Goal: Task Accomplishment & Management: Manage account settings

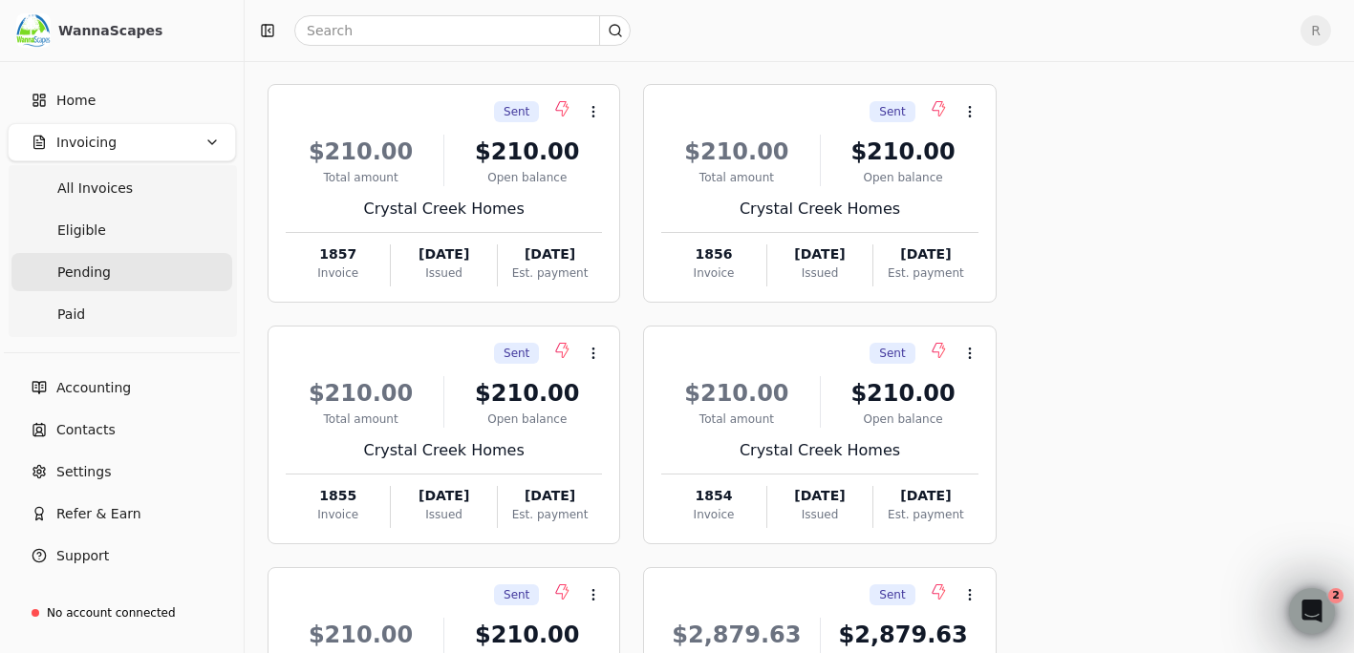
scroll to position [191, 0]
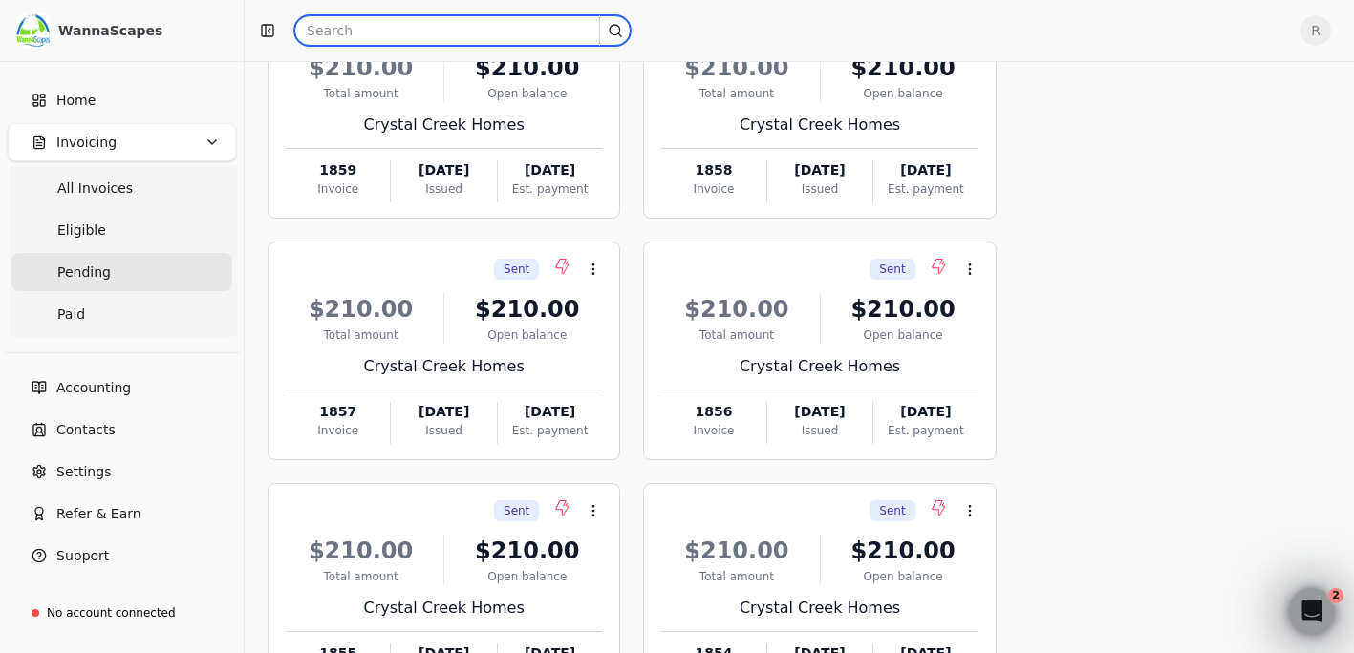
click at [352, 31] on input "text" at bounding box center [462, 30] width 336 height 31
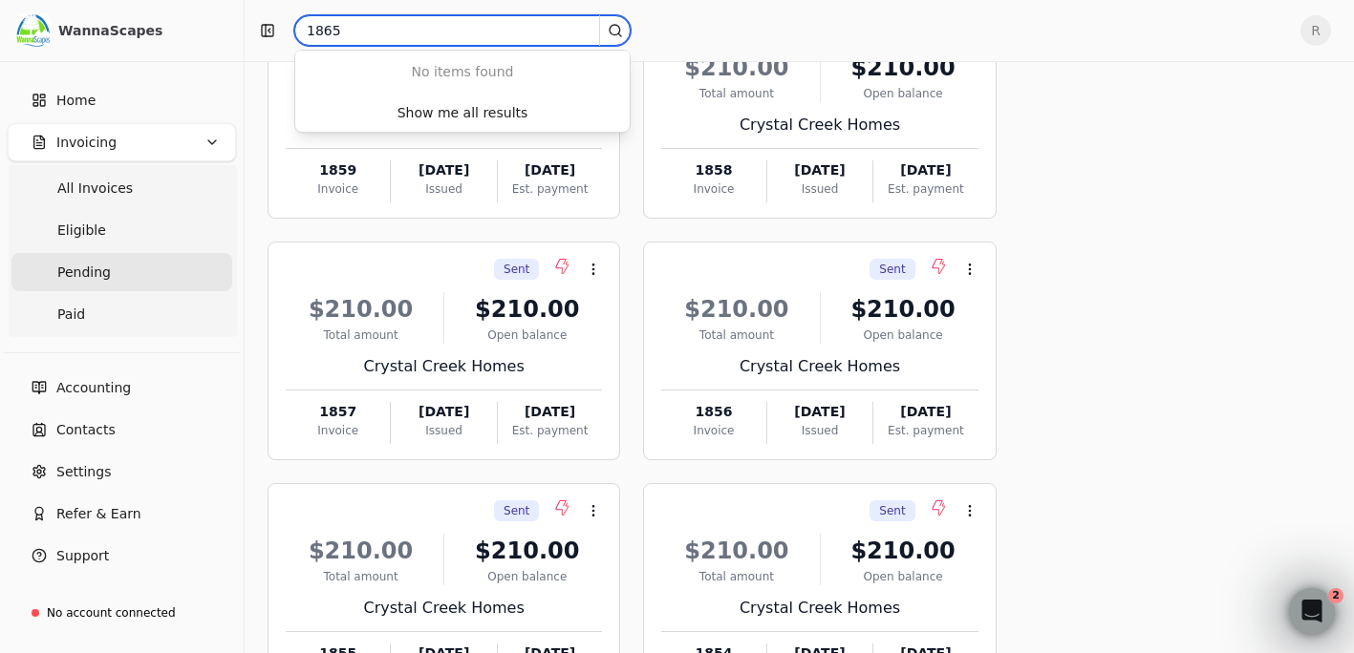
click at [349, 32] on input "1865" at bounding box center [462, 30] width 336 height 31
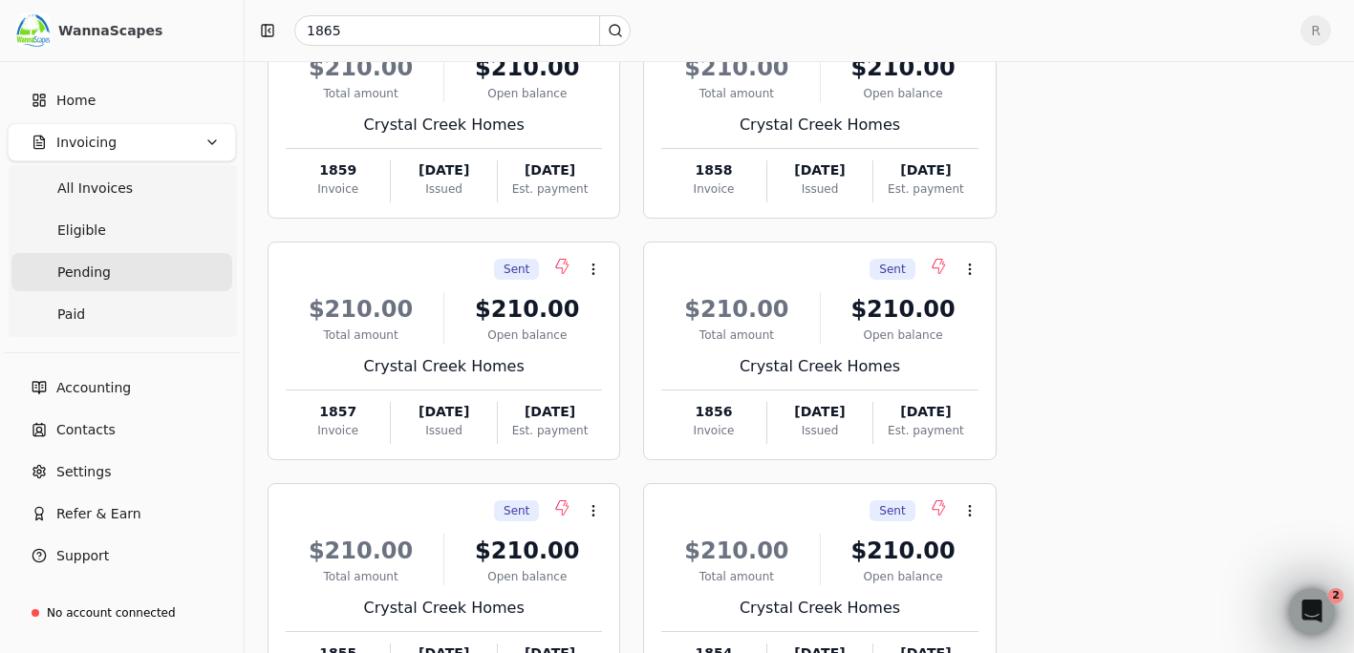
click at [1115, 134] on div "Sent Context Menu Button $210.00 Total amount $210.00 Open balance Crystal Cree…" at bounding box center [798, 592] width 1063 height 1185
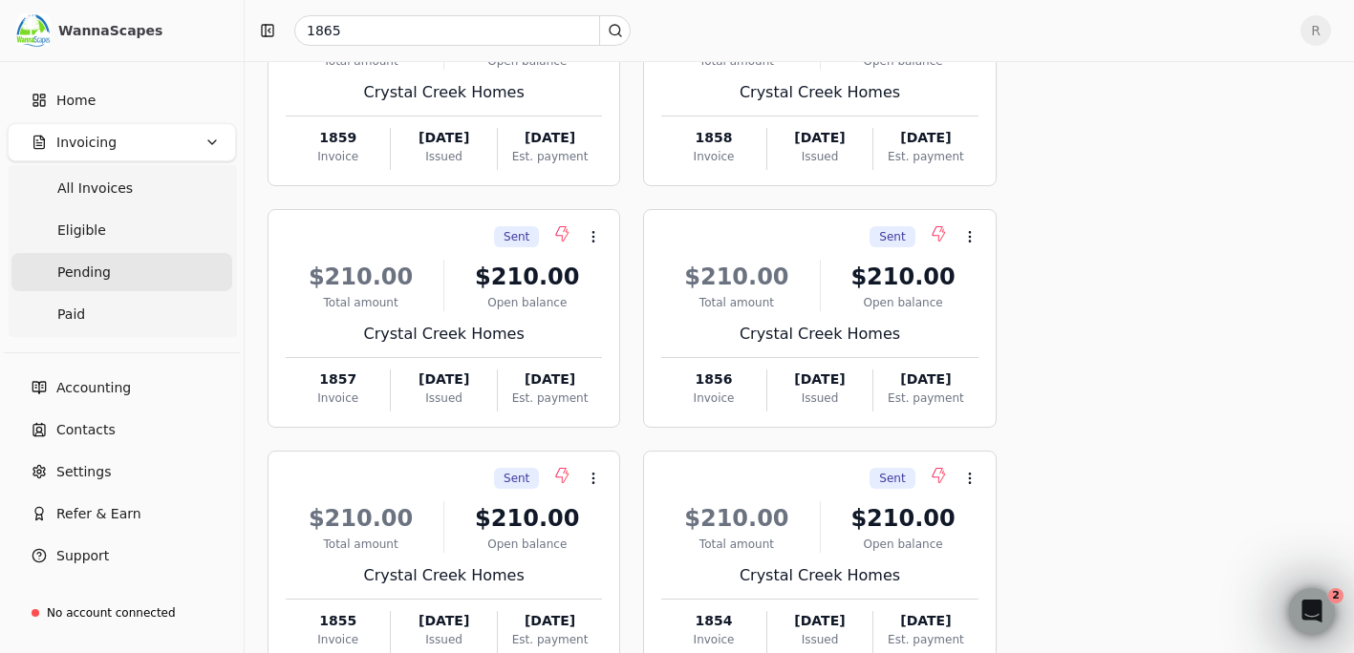
scroll to position [0, 0]
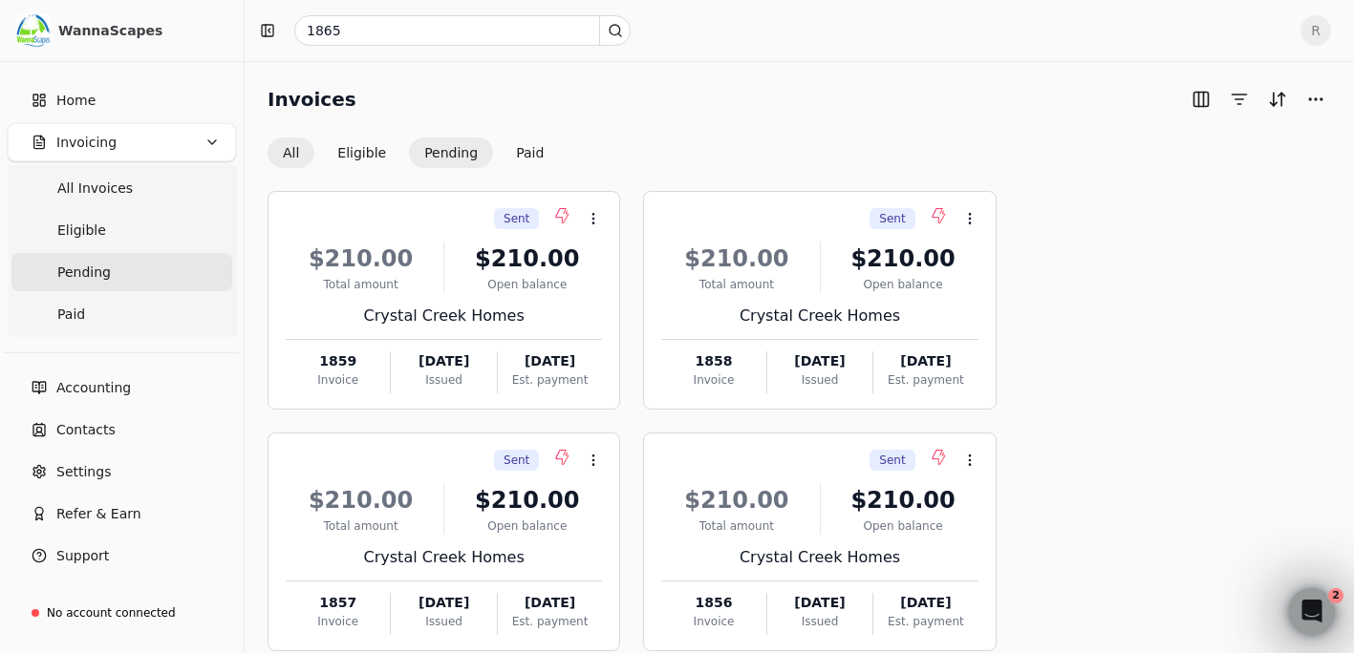
click at [289, 158] on button "All" at bounding box center [290, 153] width 47 height 31
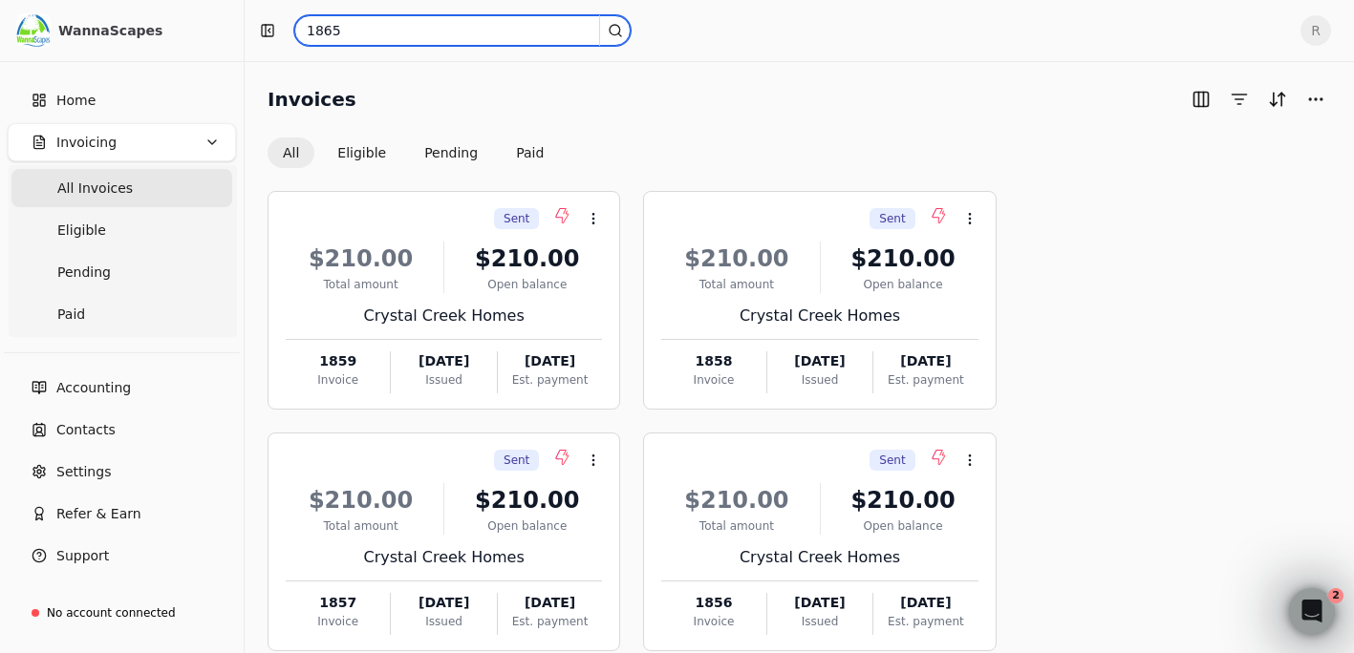
click at [349, 33] on input "1865" at bounding box center [462, 30] width 336 height 31
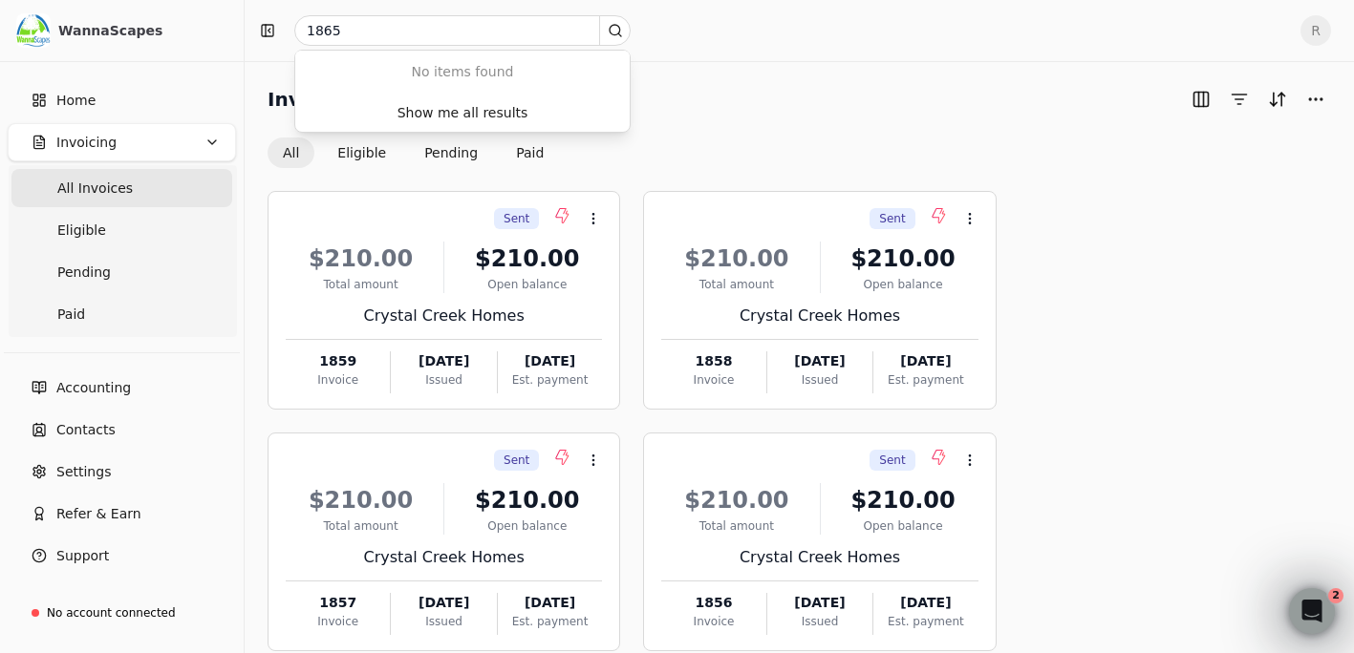
click at [618, 29] on icon at bounding box center [615, 30] width 15 height 15
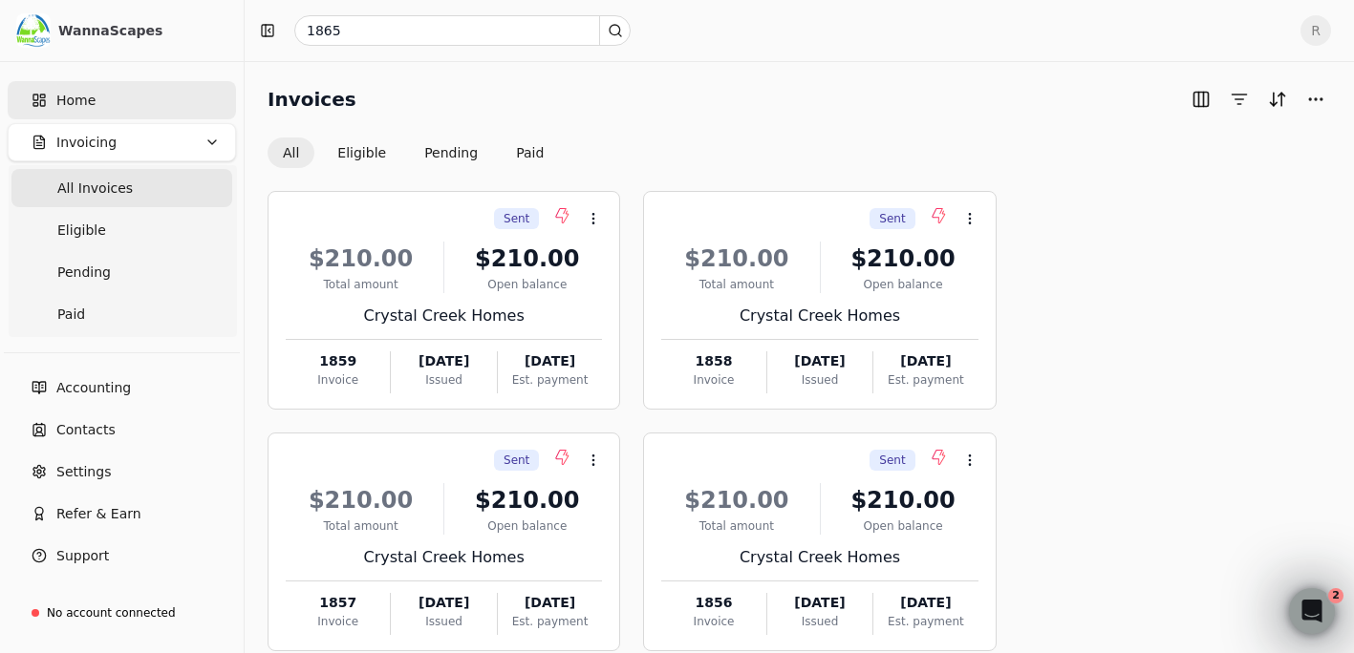
click at [65, 105] on span "Home" at bounding box center [75, 101] width 39 height 20
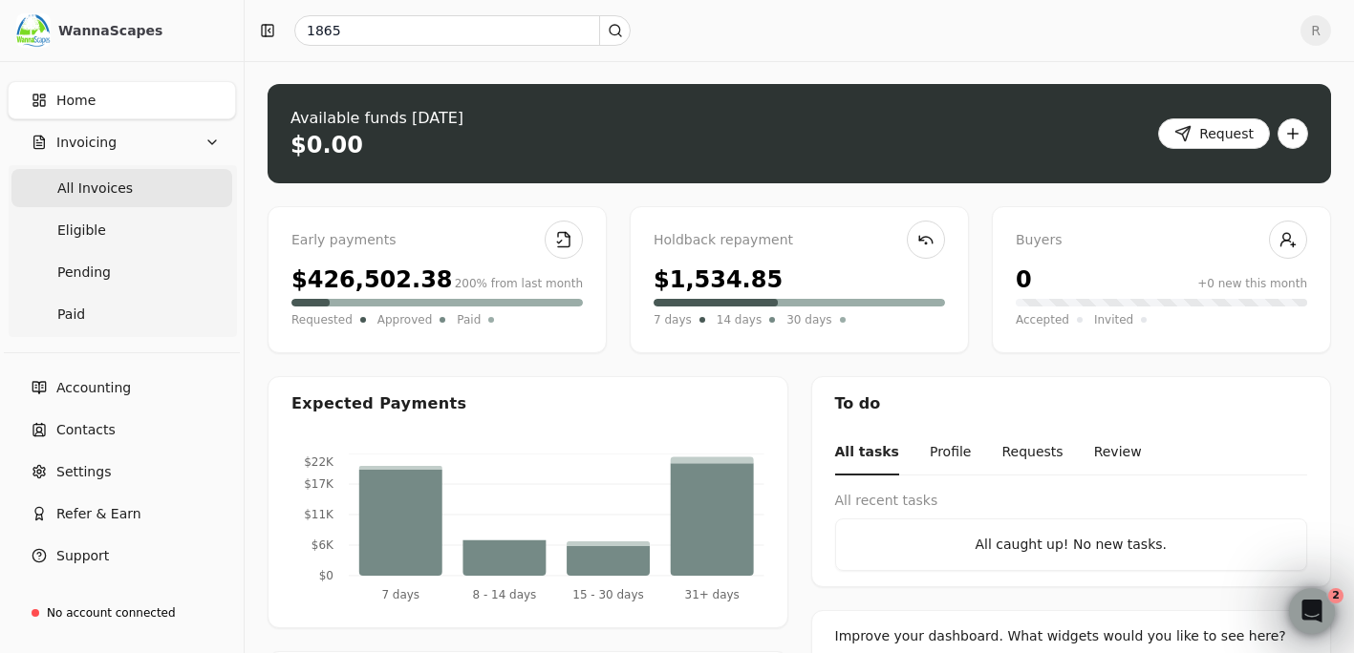
click at [90, 186] on span "All Invoices" at bounding box center [94, 189] width 75 height 20
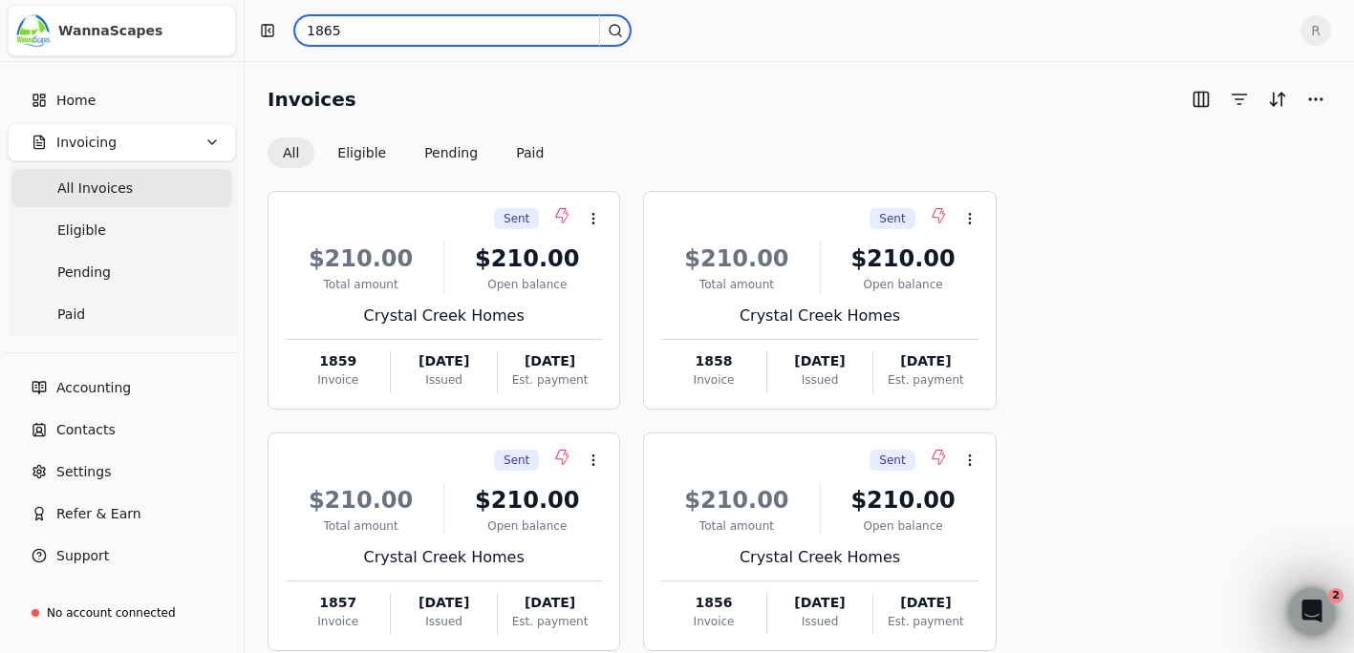
drag, startPoint x: 373, startPoint y: 24, endPoint x: 208, endPoint y: 32, distance: 164.5
paste input "PO127330"
drag, startPoint x: 326, startPoint y: 32, endPoint x: 286, endPoint y: 32, distance: 40.1
click at [286, 32] on div "PO127330" at bounding box center [768, 30] width 1033 height 31
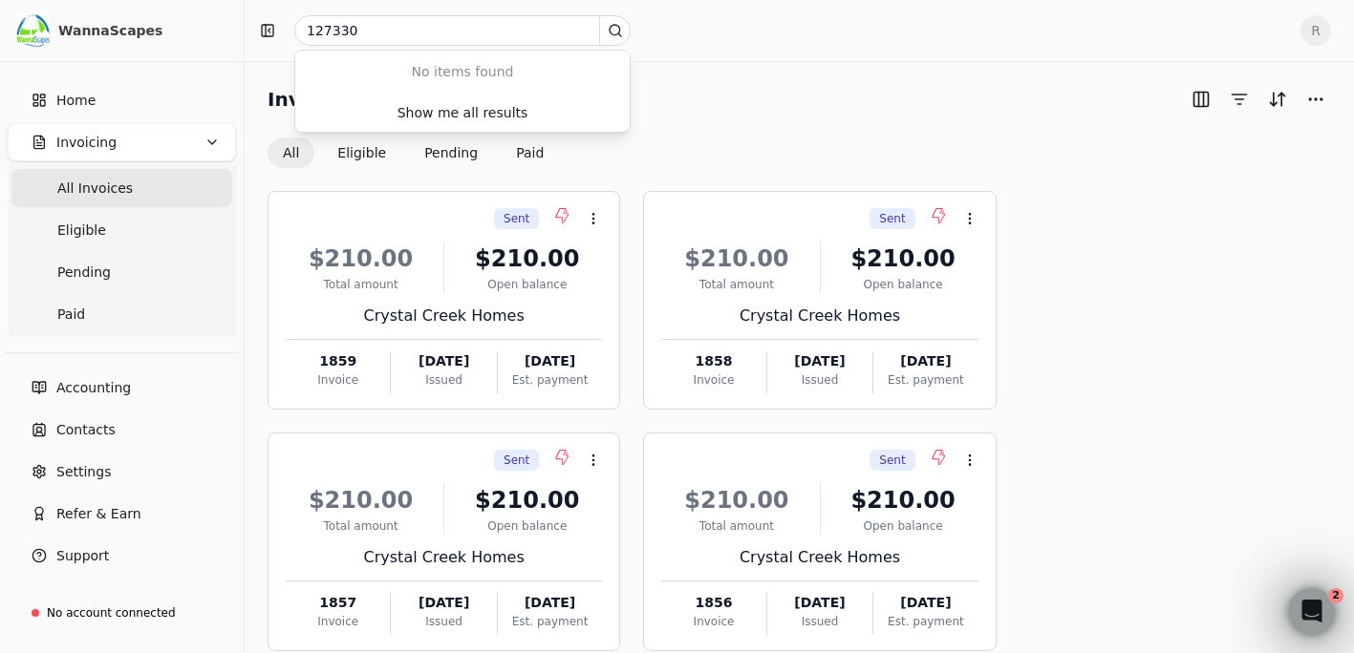
click at [786, 94] on div "Invoices" at bounding box center [798, 99] width 1063 height 31
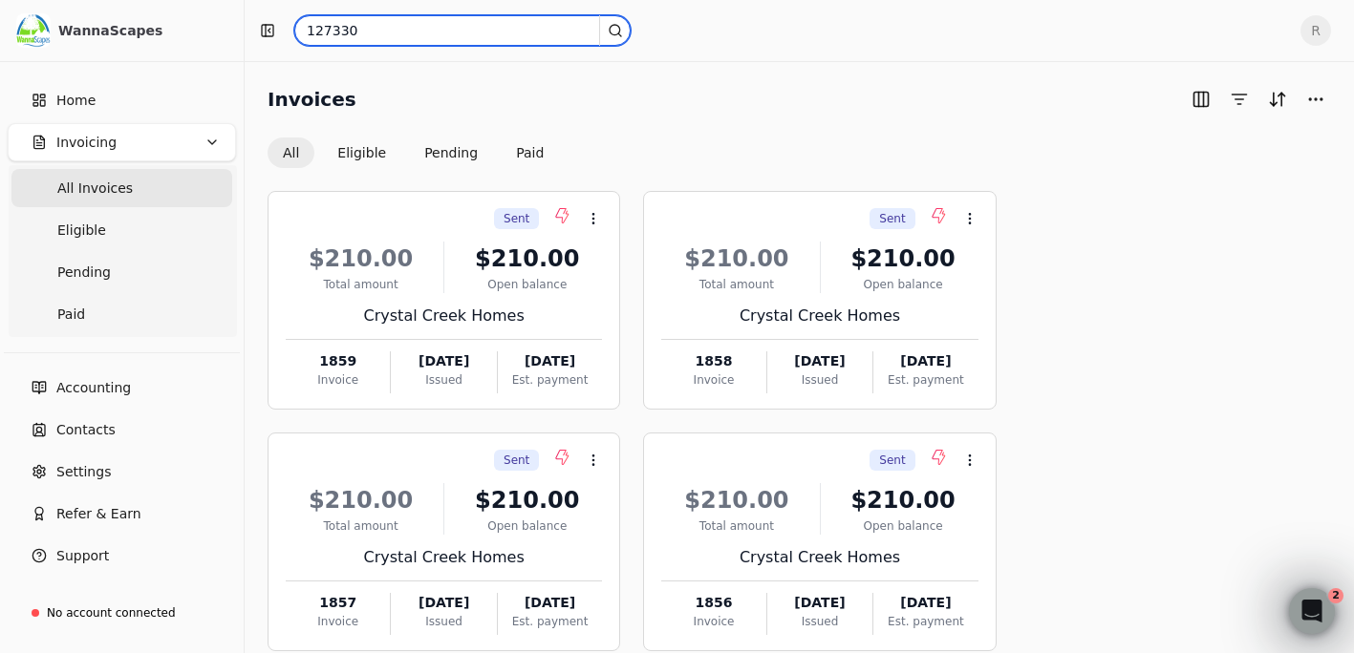
drag, startPoint x: 371, startPoint y: 27, endPoint x: 248, endPoint y: 34, distance: 122.5
click at [251, 34] on div "127330 R" at bounding box center [799, 30] width 1109 height 61
paste input ",354.5"
type input "1,354.50"
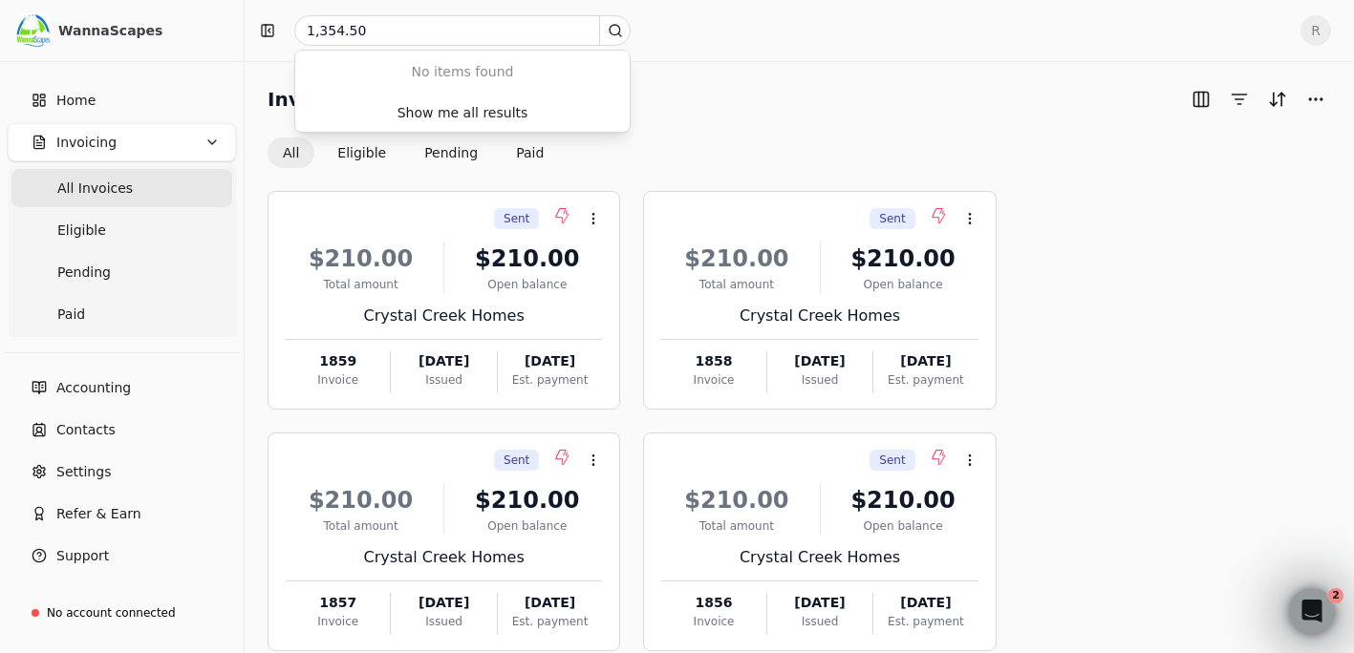
click at [750, 91] on div "Invoices" at bounding box center [798, 99] width 1063 height 31
click at [732, 151] on div "All Eligible Pending Paid" at bounding box center [798, 153] width 1063 height 31
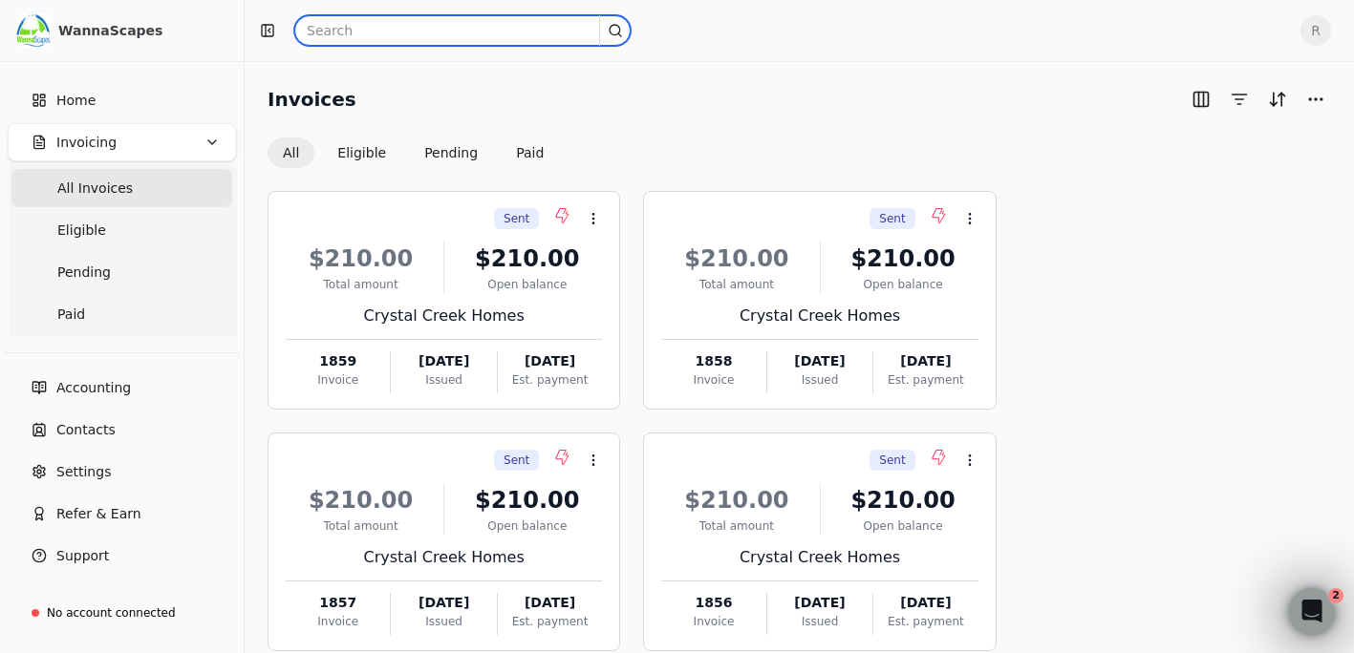
click at [350, 34] on input "text" at bounding box center [462, 30] width 336 height 31
type input "1867"
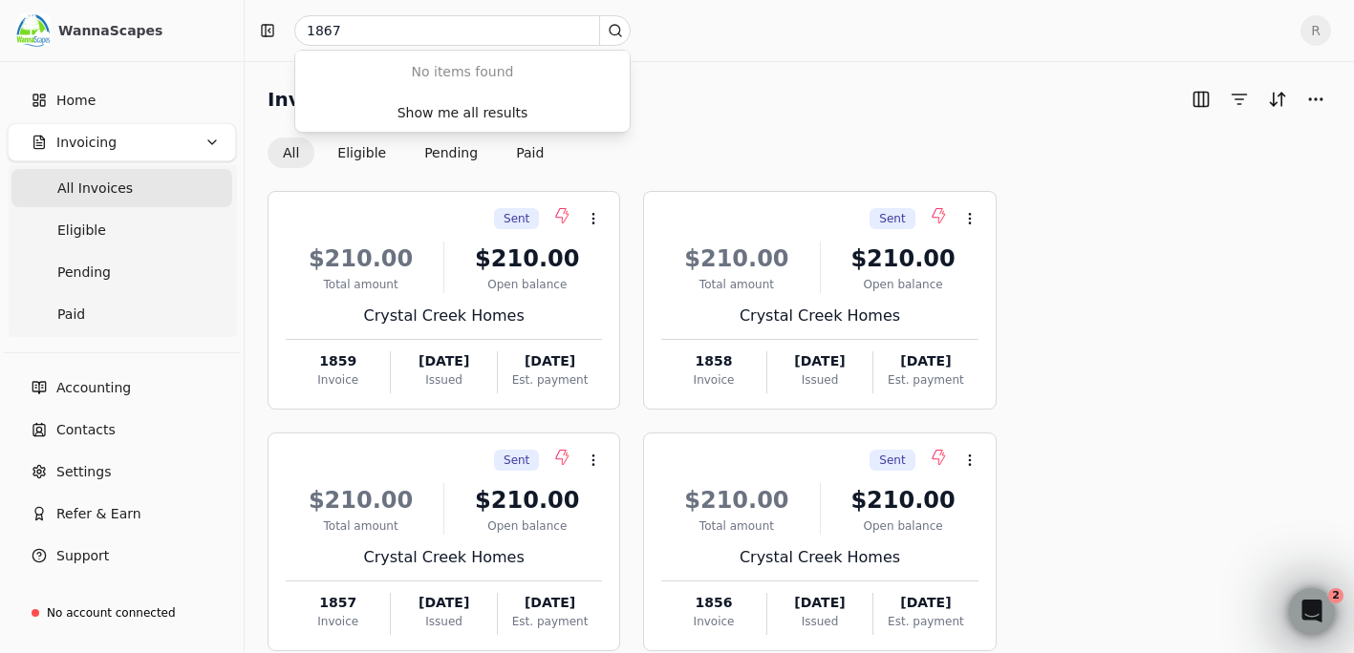
click at [728, 118] on div "Invoices All Eligible Pending Paid" at bounding box center [798, 126] width 1063 height 84
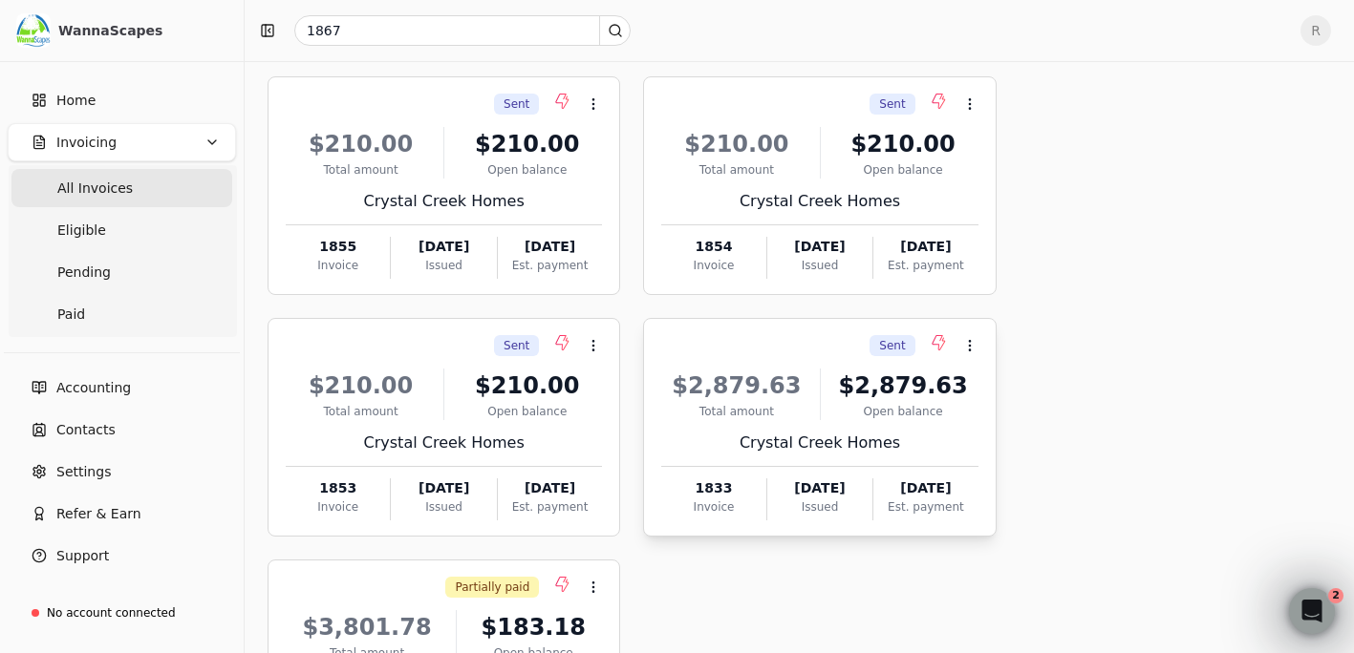
scroll to position [764, 0]
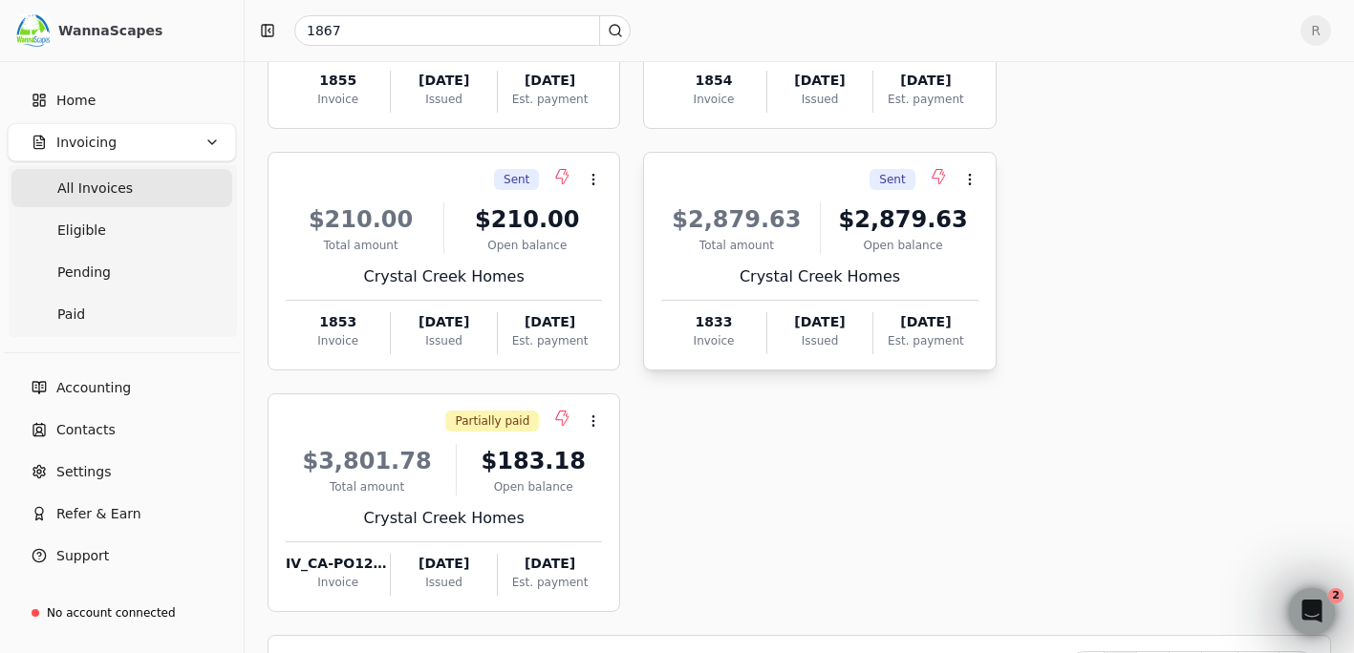
click at [748, 224] on div "$2,879.63" at bounding box center [736, 220] width 150 height 34
click at [991, 223] on span "Open" at bounding box center [999, 227] width 35 height 20
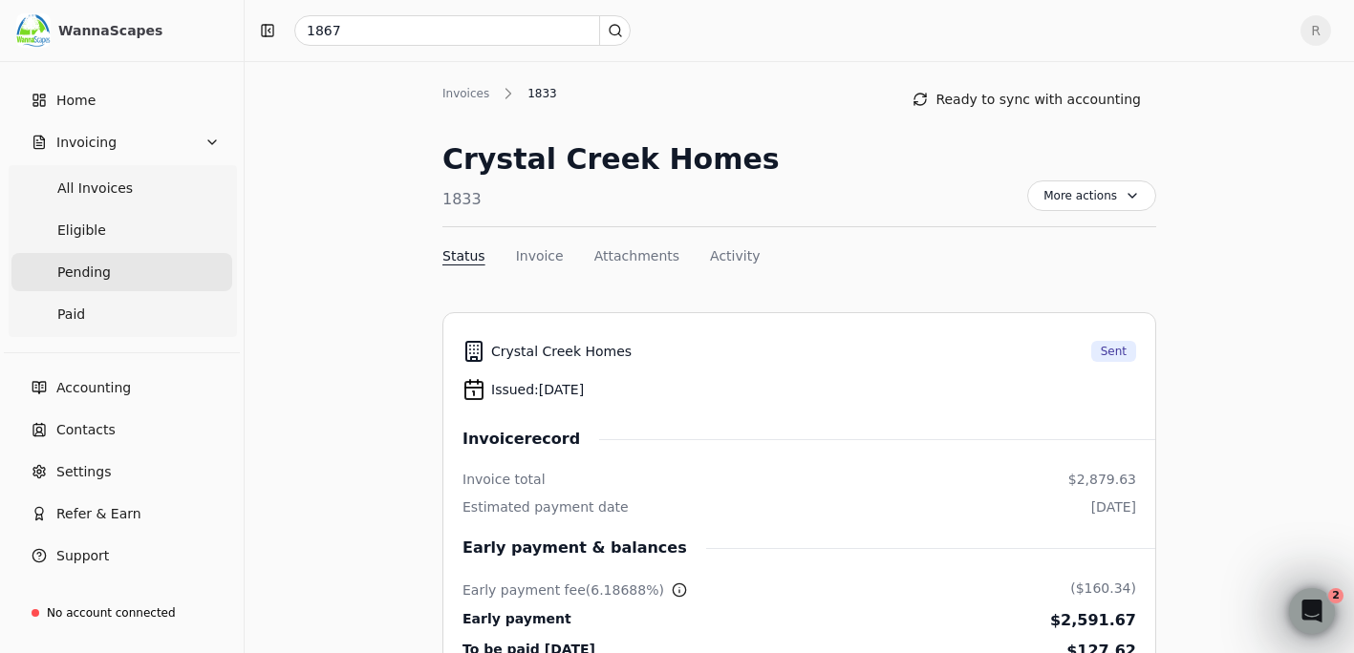
click at [89, 270] on span "Pending" at bounding box center [83, 273] width 53 height 20
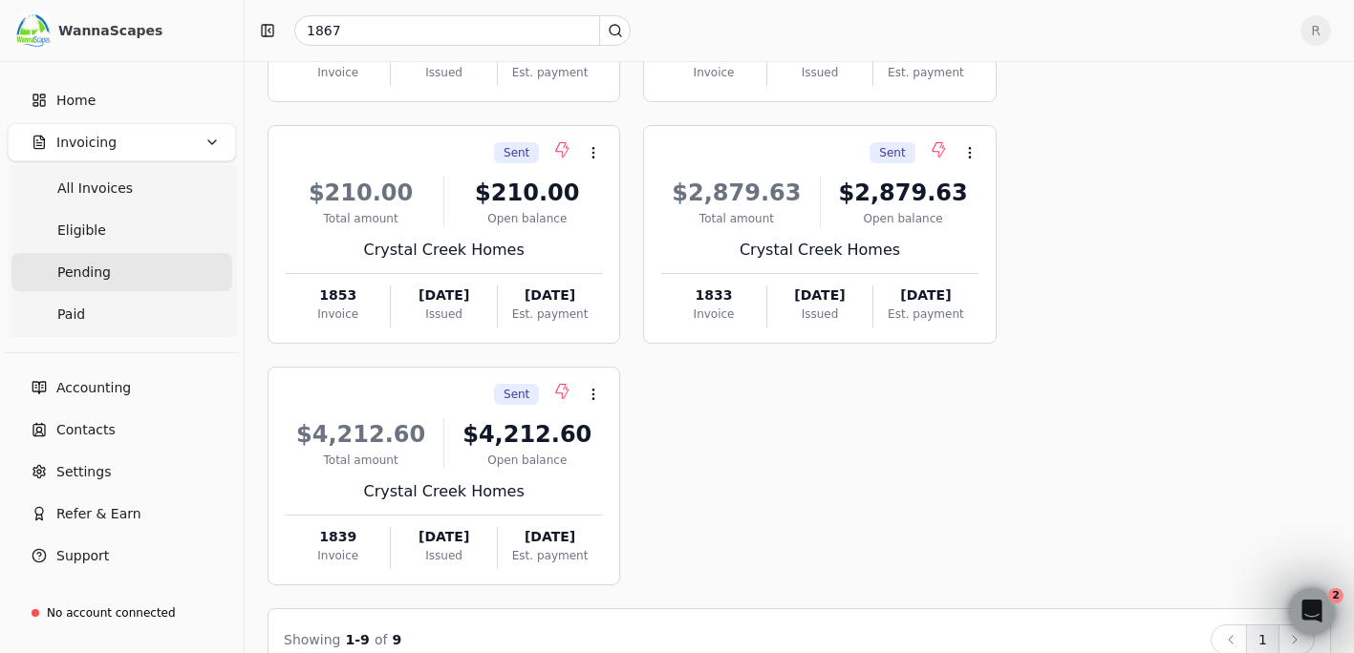
scroll to position [830, 0]
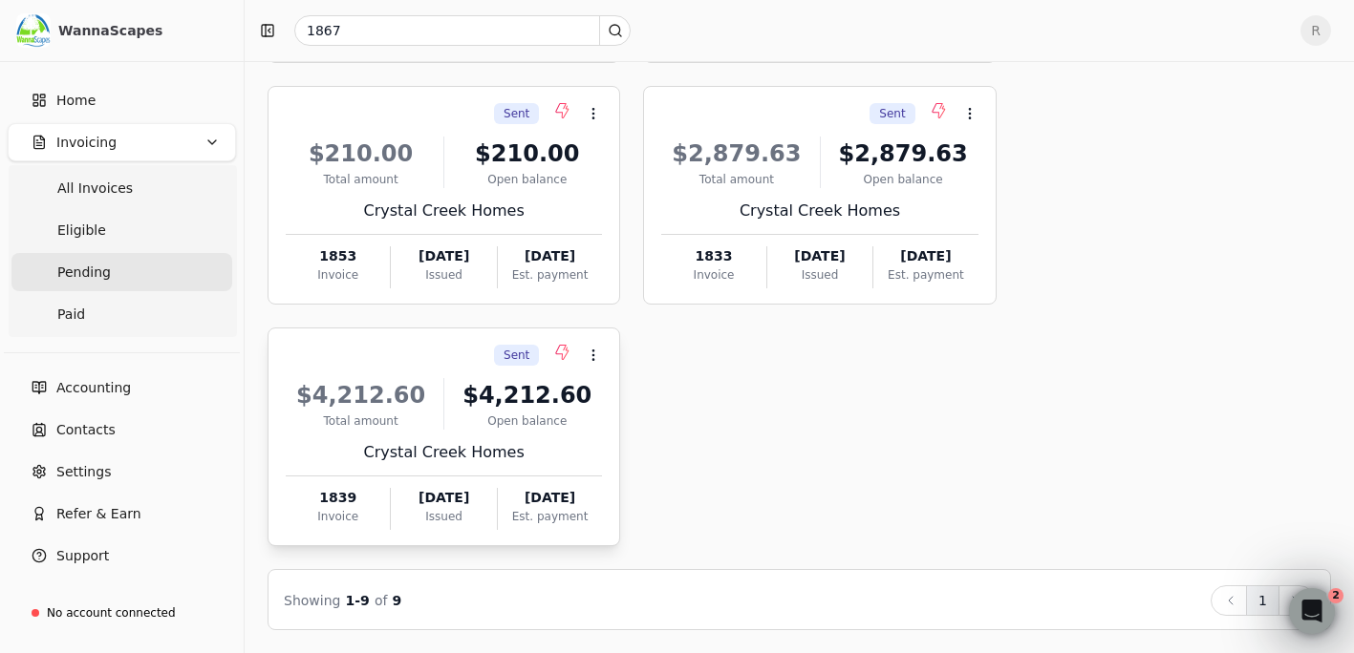
click at [365, 391] on div "$4,212.60" at bounding box center [361, 395] width 150 height 34
click at [619, 402] on span "Open" at bounding box center [624, 403] width 35 height 20
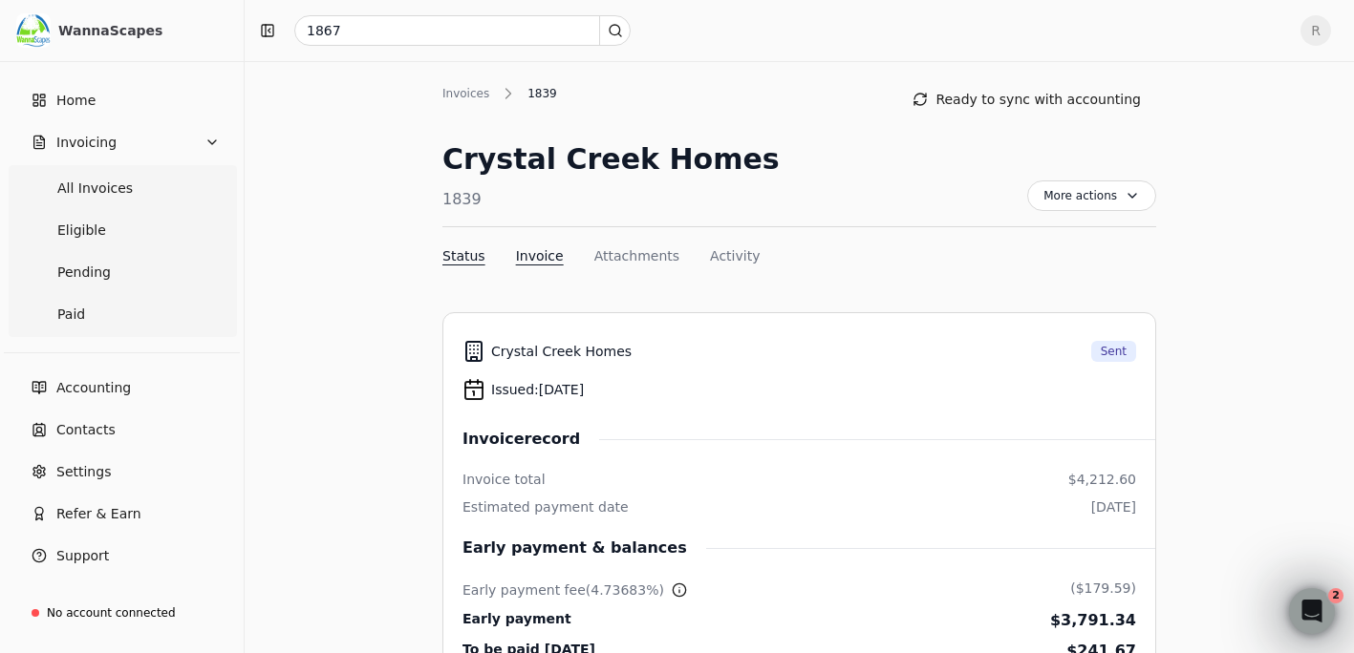
click at [534, 259] on button "Invoice" at bounding box center [540, 256] width 48 height 20
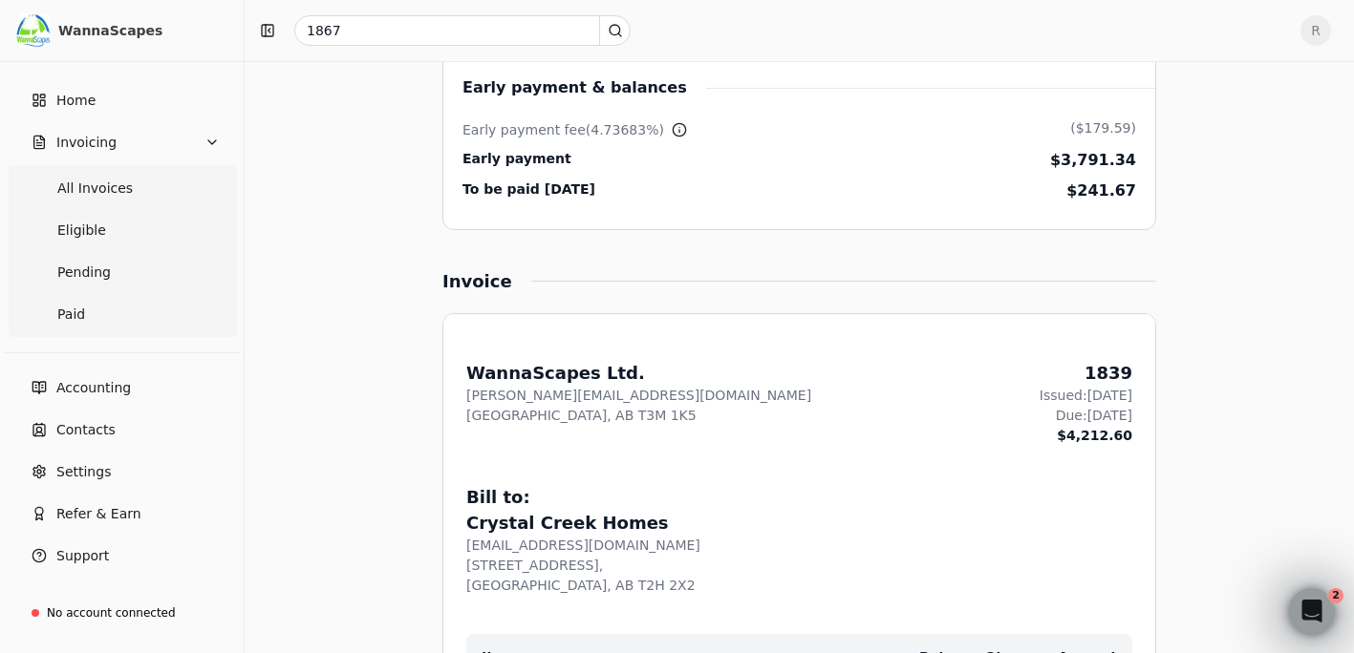
scroll to position [478, 0]
